Goal: Information Seeking & Learning: Learn about a topic

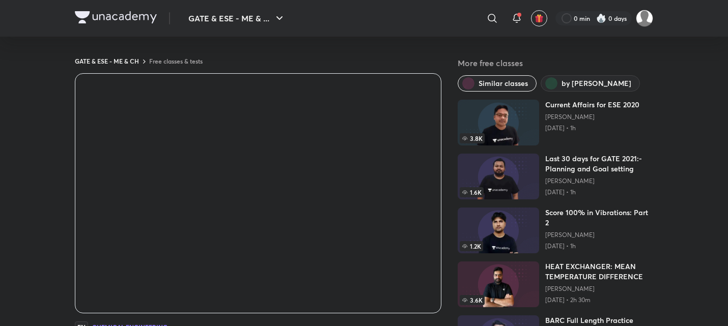
click at [170, 65] on div "GATE & ESE - ME & CH Free classes & tests More free classes Similar classes by …" at bounding box center [364, 252] width 578 height 390
click at [190, 58] on link "Free classes & tests" at bounding box center [175, 61] width 53 height 8
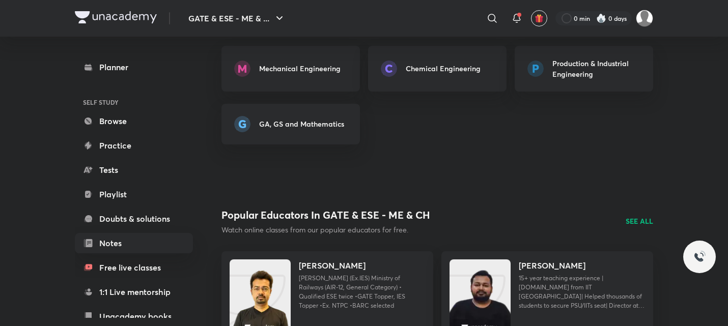
scroll to position [747, 0]
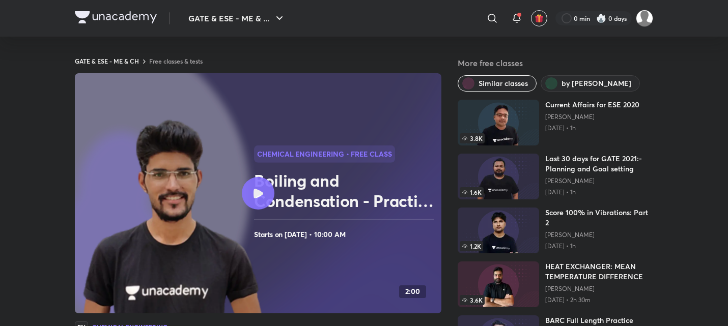
click at [364, 249] on icon at bounding box center [290, 220] width 787 height 501
click at [225, 142] on img at bounding box center [173, 218] width 184 height 200
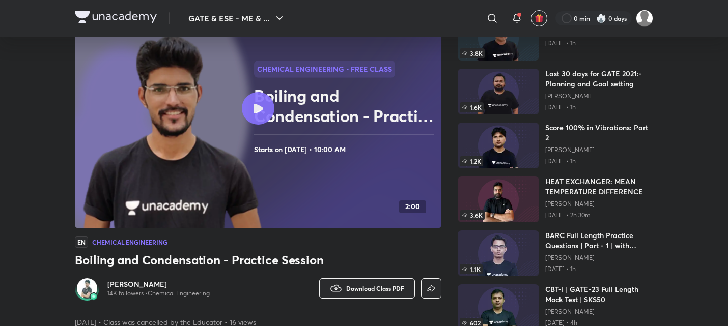
scroll to position [39, 0]
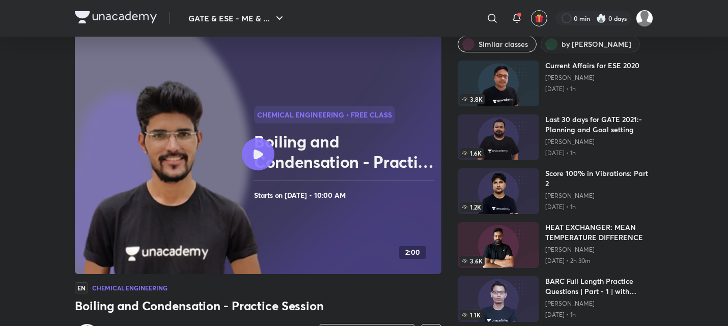
click at [267, 165] on div at bounding box center [258, 154] width 33 height 33
click at [258, 167] on div at bounding box center [258, 154] width 33 height 33
click at [266, 156] on div at bounding box center [258, 154] width 33 height 33
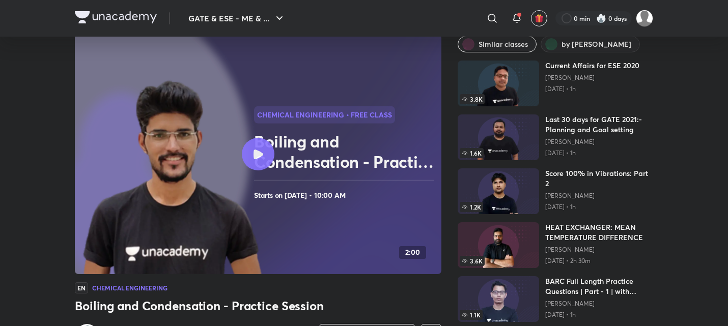
click at [266, 156] on div at bounding box center [258, 154] width 33 height 33
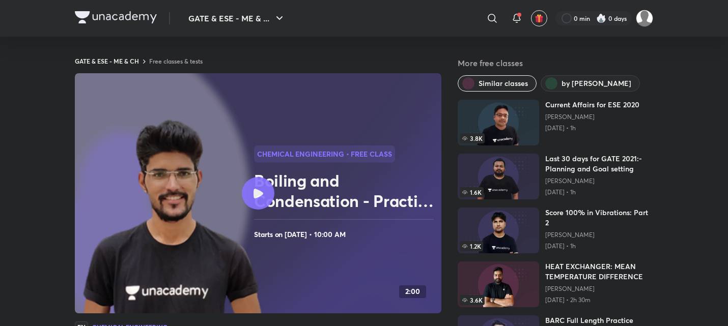
click at [249, 180] on div at bounding box center [258, 193] width 33 height 33
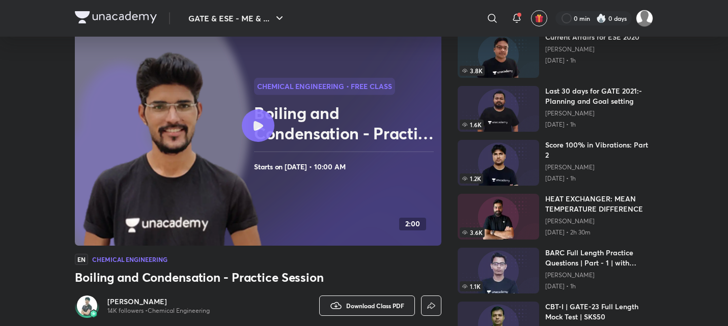
scroll to position [60, 0]
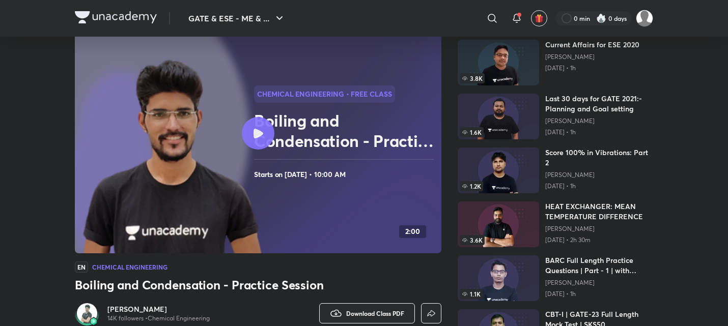
click at [261, 130] on icon at bounding box center [259, 134] width 10 height 10
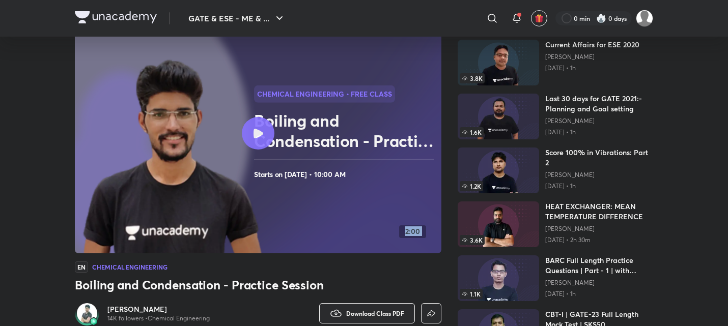
click at [261, 130] on icon at bounding box center [259, 134] width 10 height 10
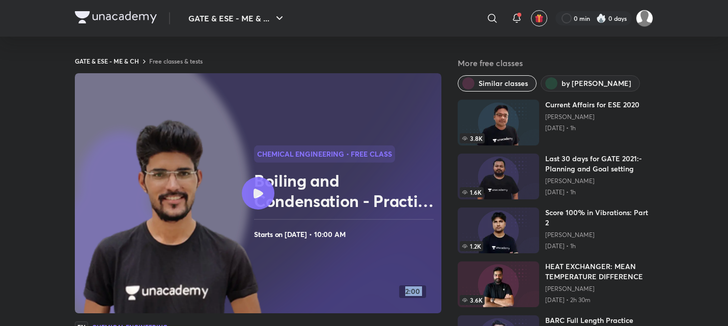
scroll to position [1, 0]
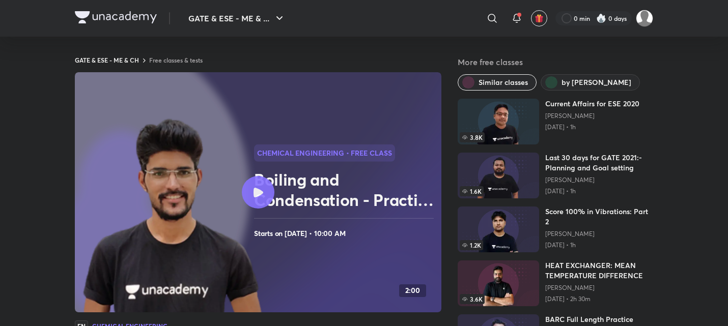
click at [251, 183] on div at bounding box center [258, 192] width 33 height 33
click at [262, 191] on icon at bounding box center [259, 193] width 10 height 10
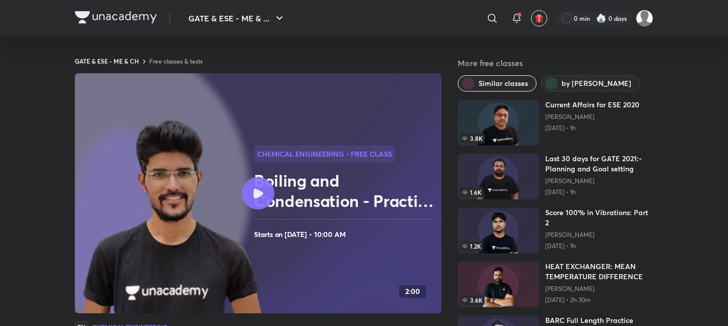
click at [265, 190] on div at bounding box center [258, 193] width 33 height 33
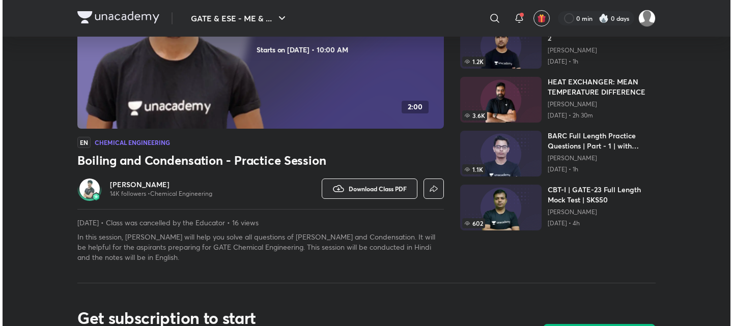
scroll to position [186, 0]
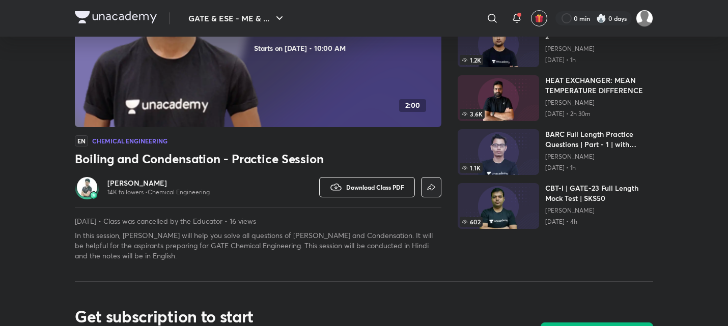
click at [370, 192] on button "Download Class PDF" at bounding box center [367, 187] width 96 height 20
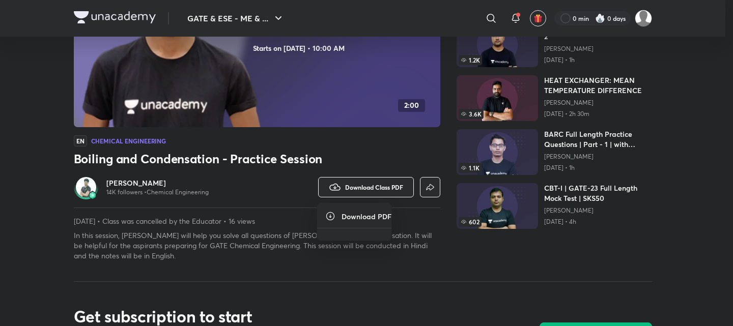
click at [362, 217] on h6 "Download PDF" at bounding box center [367, 216] width 50 height 11
click at [347, 215] on h6 "Download PDF" at bounding box center [367, 216] width 50 height 11
